Goal: Task Accomplishment & Management: Complete application form

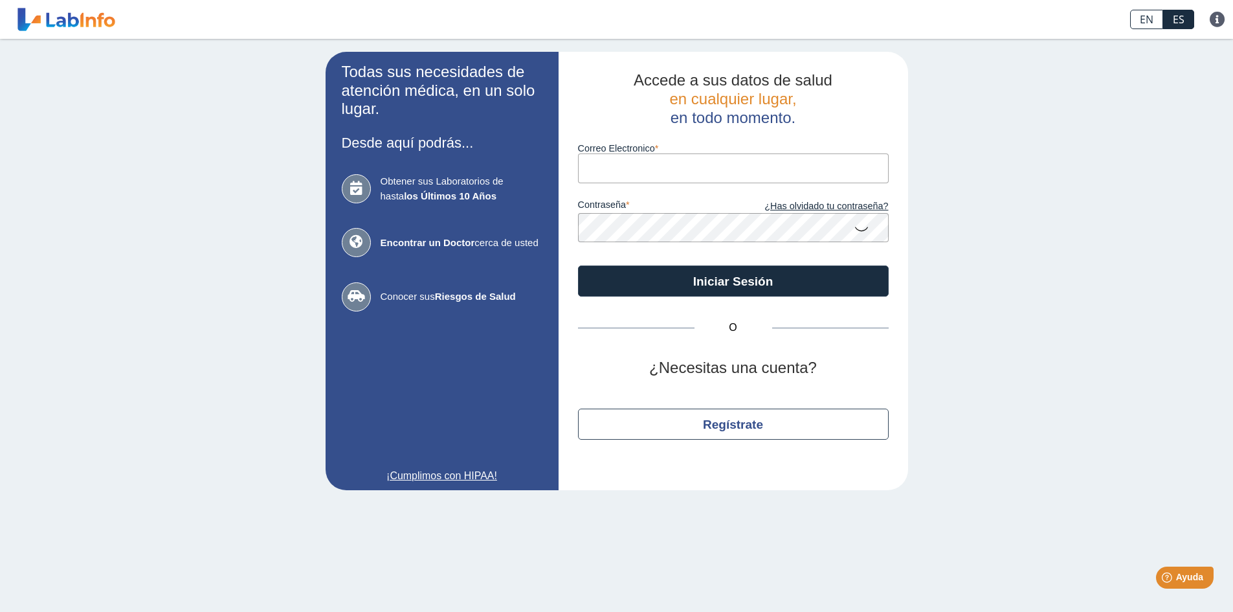
click at [607, 173] on input "Correo Electronico" at bounding box center [733, 167] width 311 height 29
